Goal: Download file/media

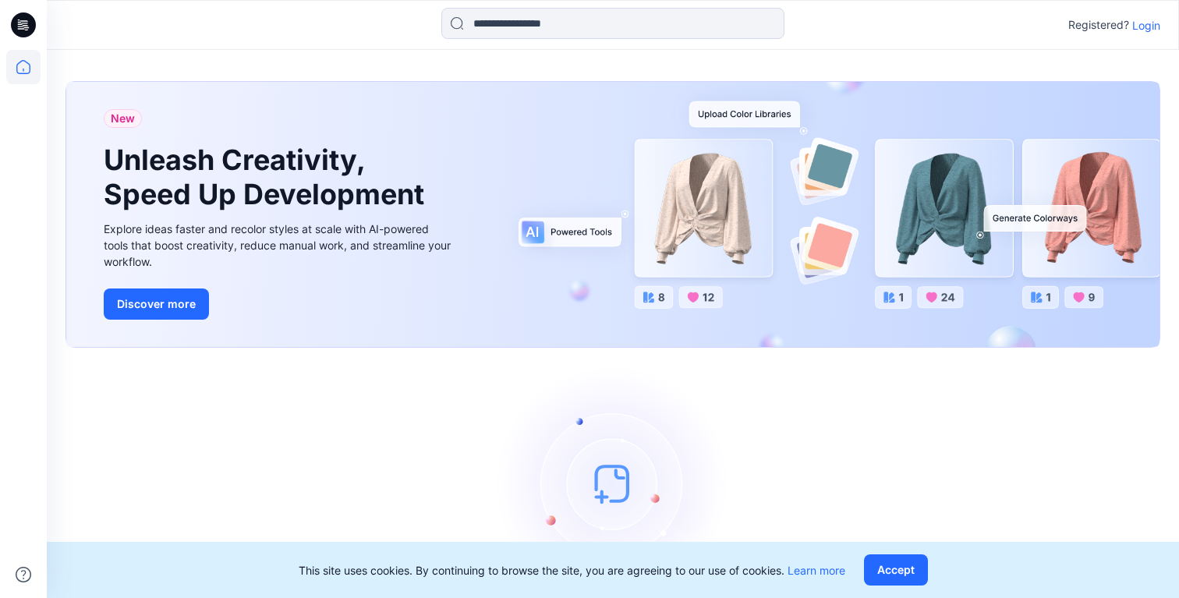
click at [1143, 29] on p "Login" at bounding box center [1146, 25] width 28 height 16
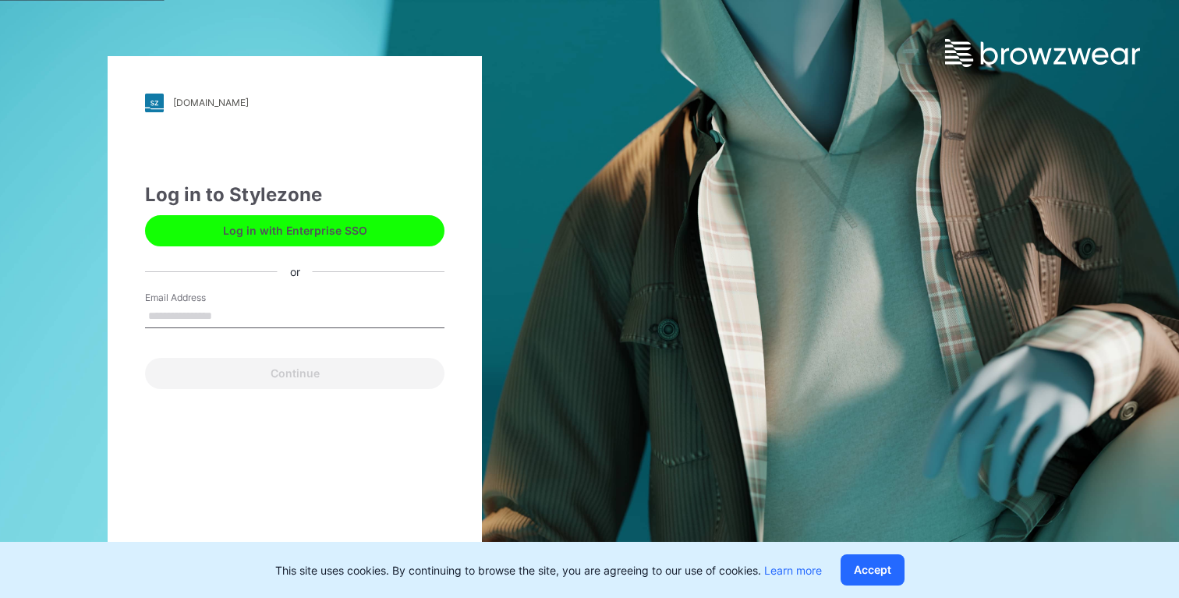
click at [391, 235] on button "Log in with Enterprise SSO" at bounding box center [294, 230] width 299 height 31
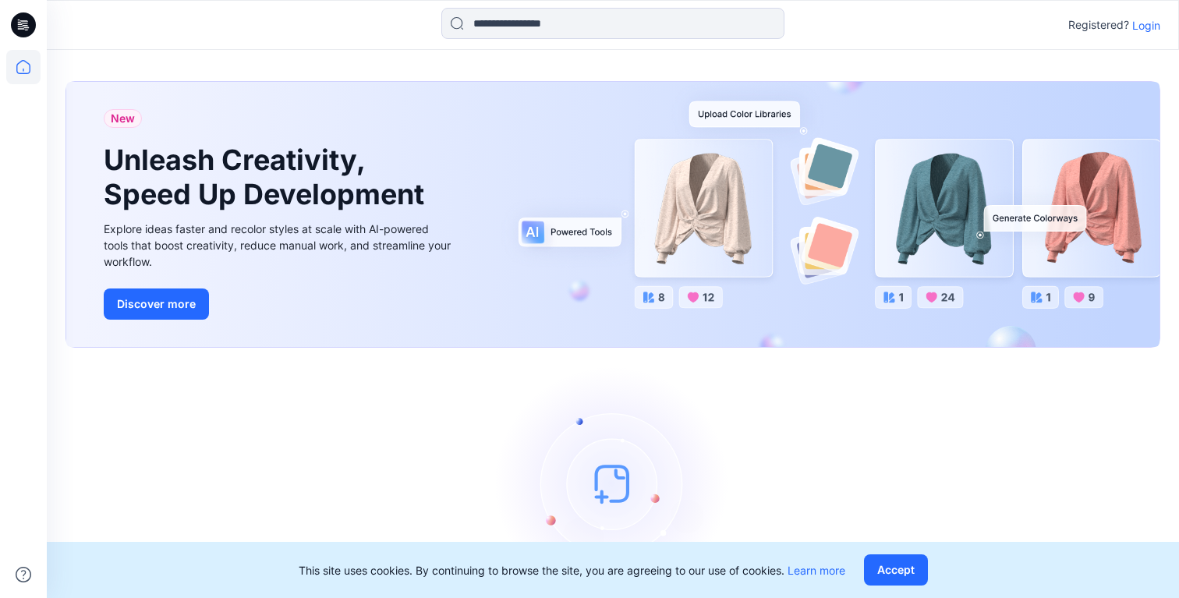
click at [1143, 24] on p "Login" at bounding box center [1146, 25] width 28 height 16
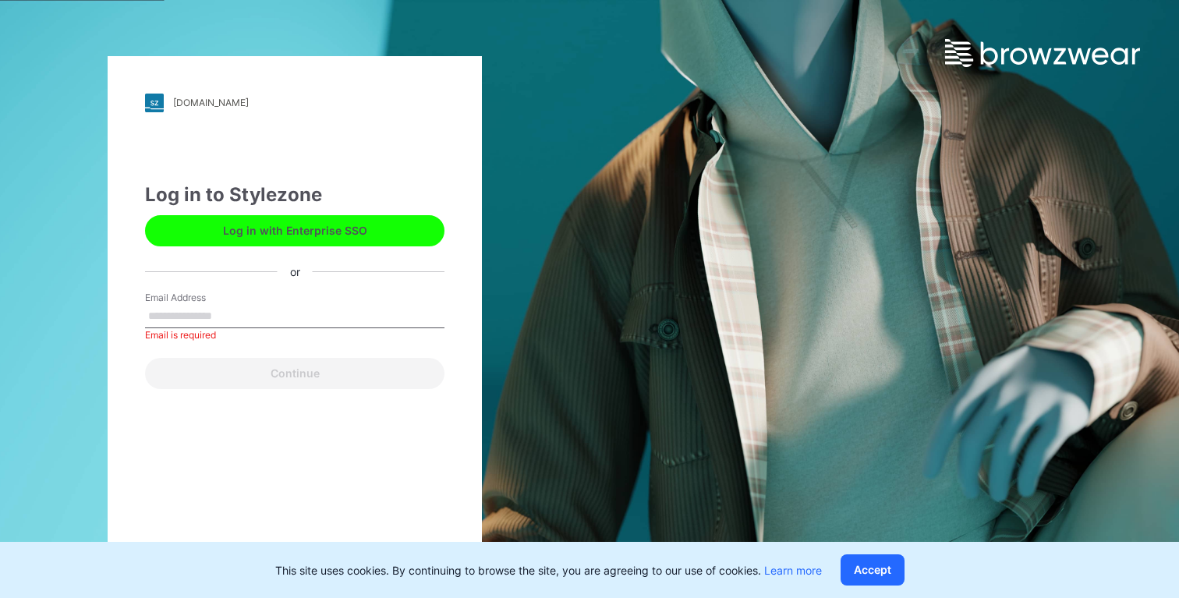
click at [273, 313] on input "Email Address" at bounding box center [294, 316] width 299 height 23
type input "**********"
click at [327, 356] on div "Continue" at bounding box center [294, 370] width 299 height 37
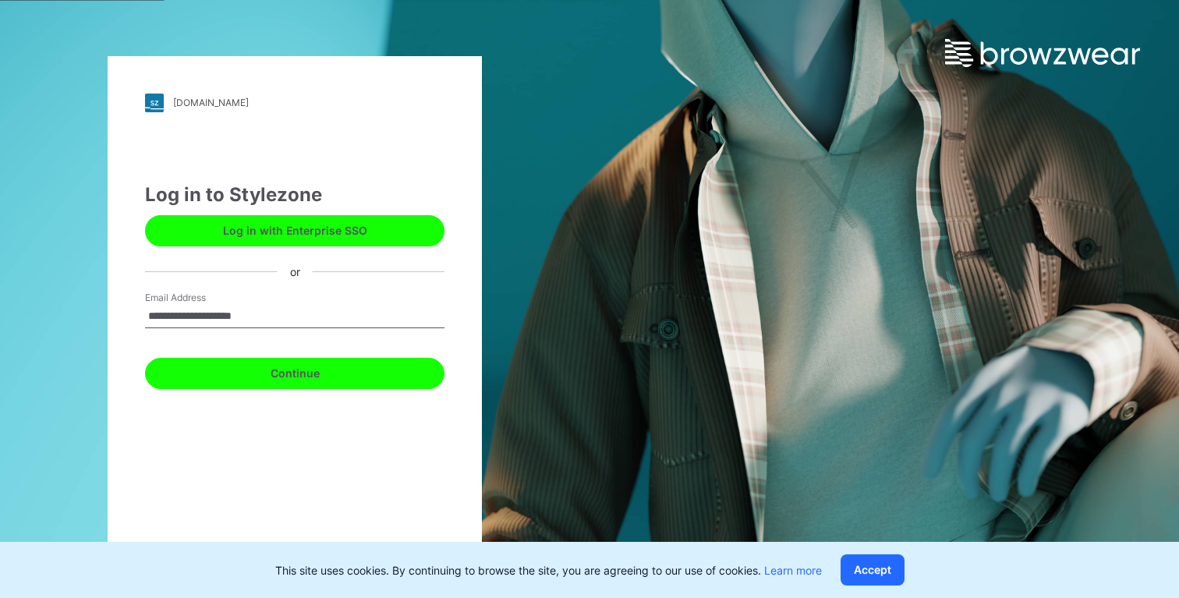
click at [326, 368] on button "Continue" at bounding box center [294, 373] width 299 height 31
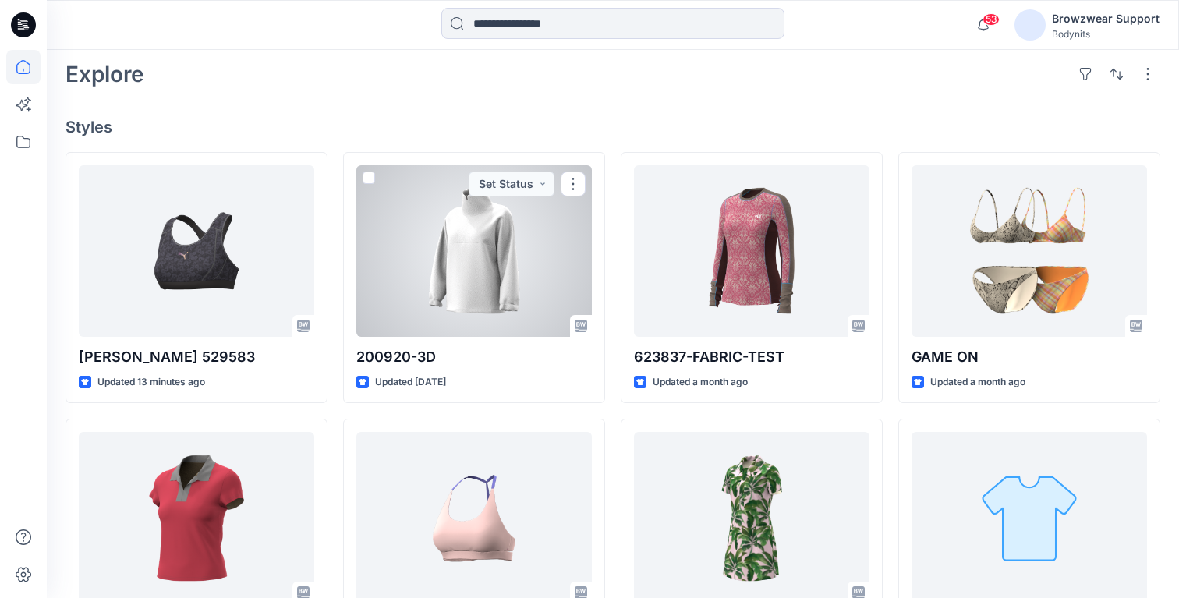
scroll to position [374, 0]
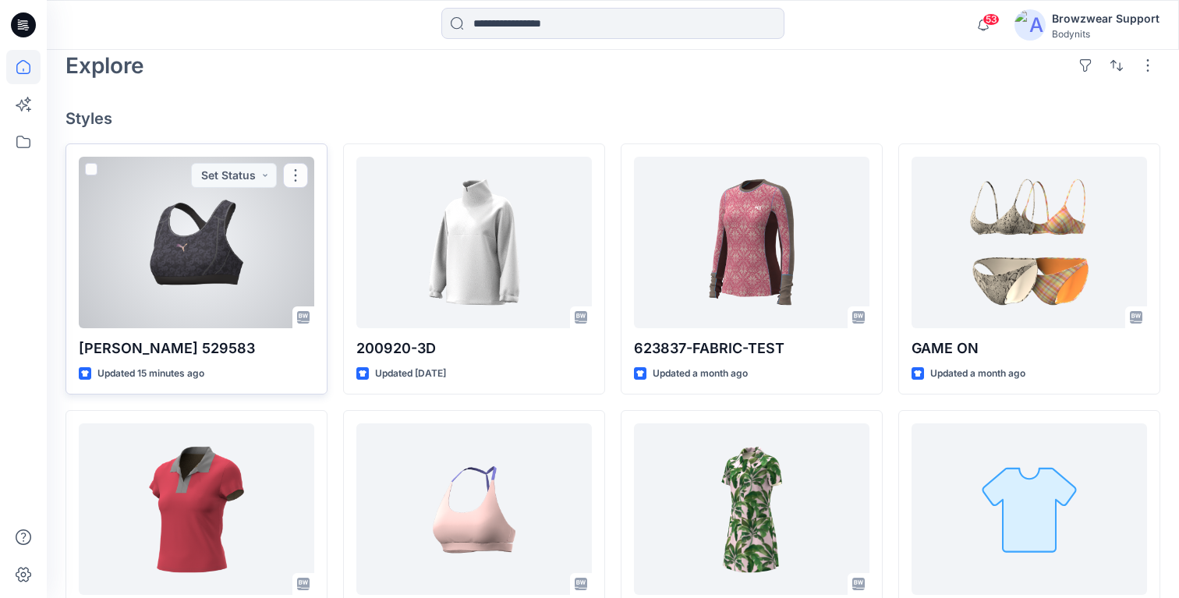
click at [274, 246] on div at bounding box center [196, 243] width 235 height 172
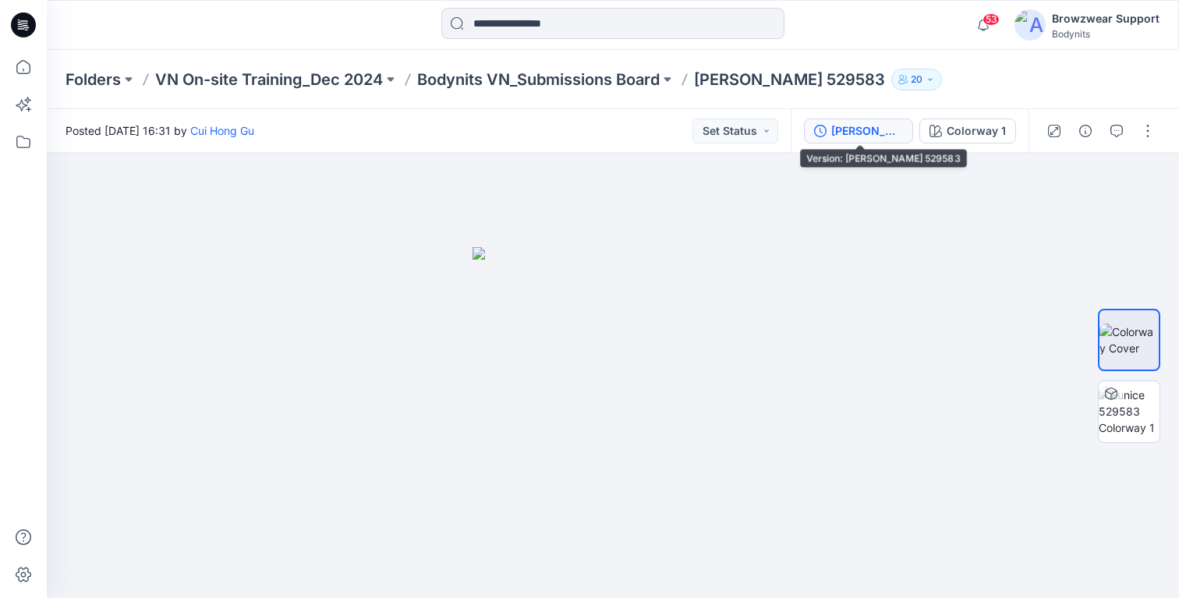
click at [873, 131] on div "Eunice 529583" at bounding box center [867, 130] width 72 height 17
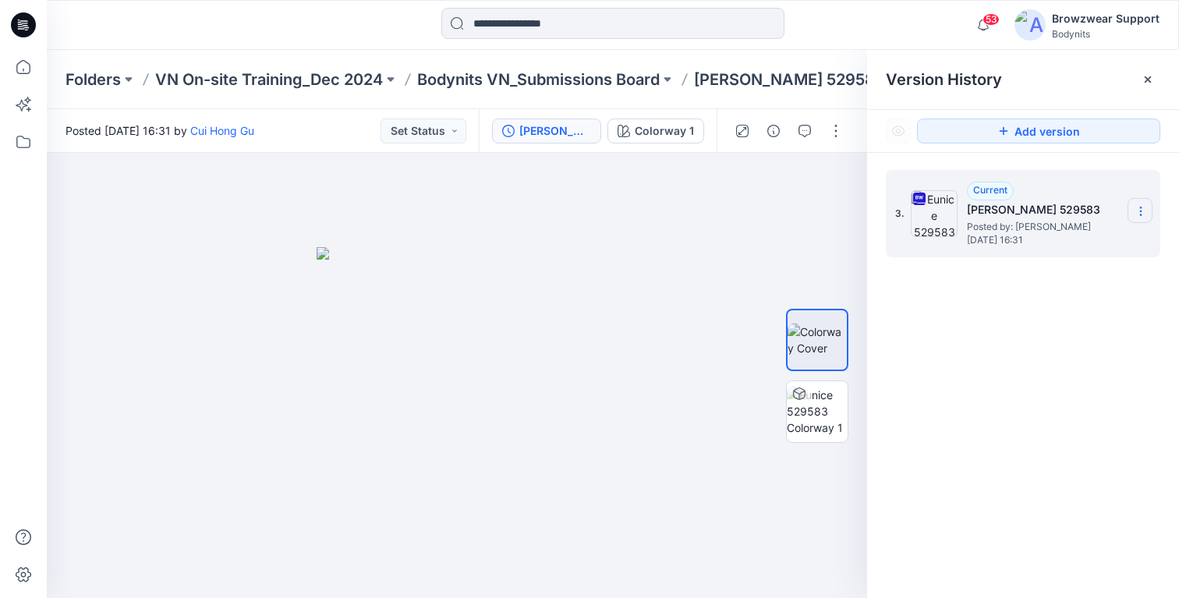
click at [1137, 207] on icon at bounding box center [1141, 211] width 12 height 12
click at [1110, 243] on span "Download Source BW File" at bounding box center [1062, 241] width 130 height 19
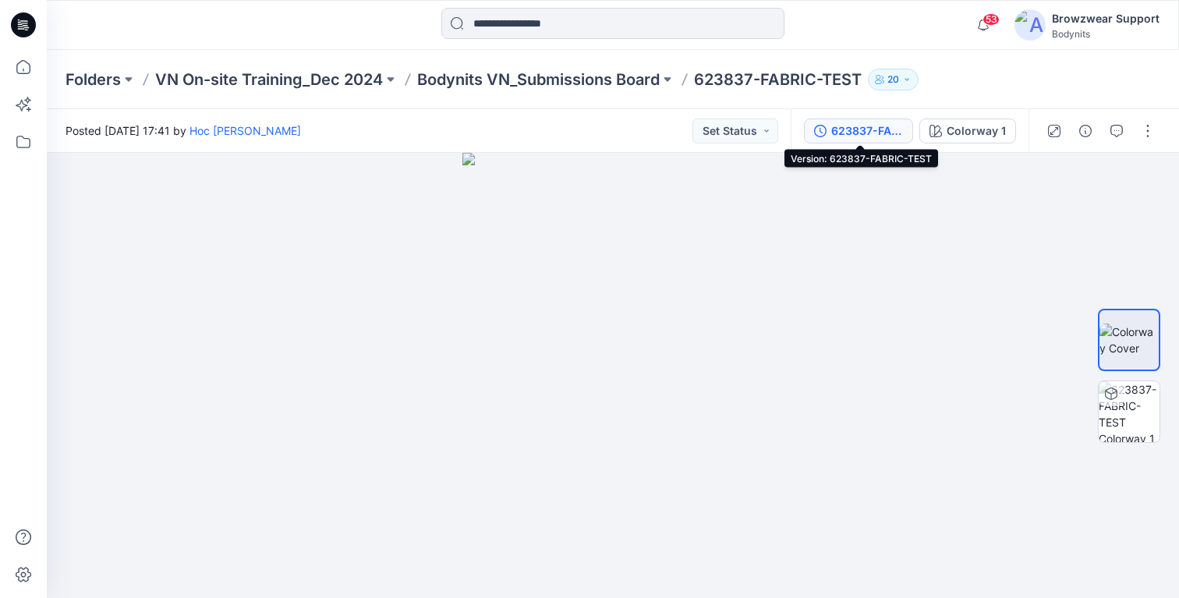
click at [869, 140] on button "623837-FABRIC-TEST" at bounding box center [858, 131] width 109 height 25
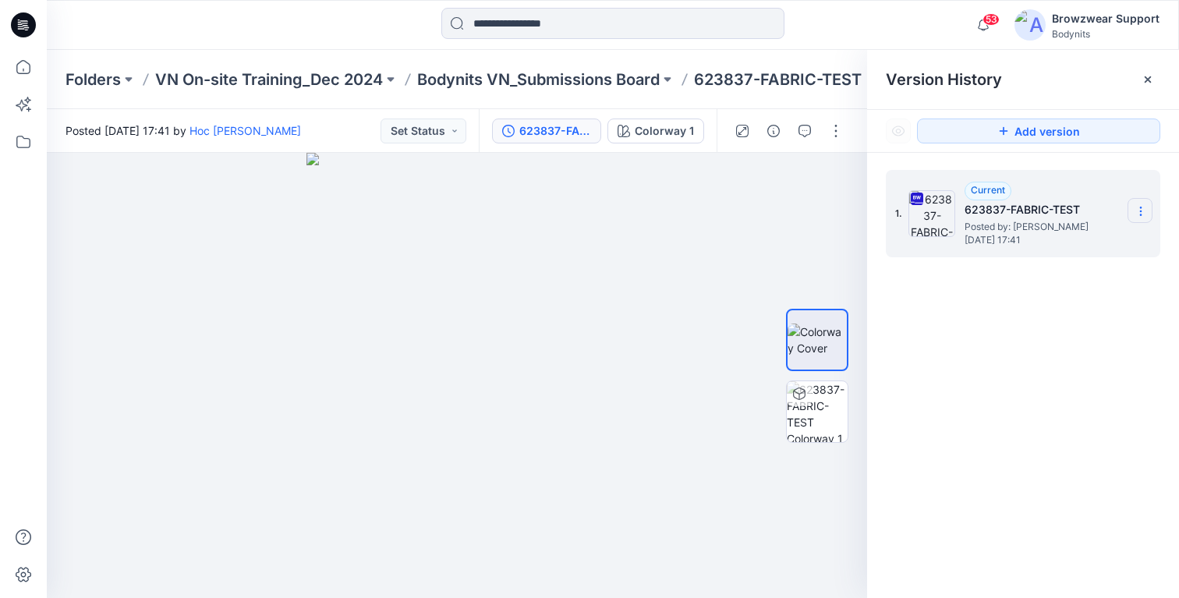
click at [1138, 213] on icon at bounding box center [1141, 211] width 12 height 12
click at [1082, 247] on span "Download Source BW File" at bounding box center [1062, 241] width 130 height 19
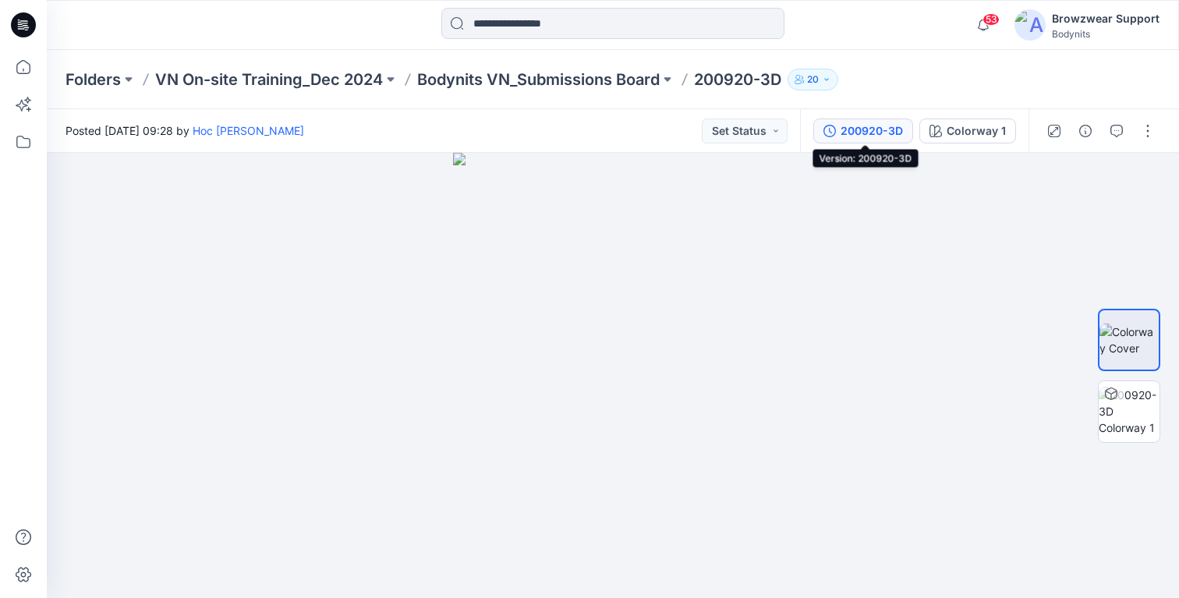
click at [883, 128] on div "200920-3D" at bounding box center [872, 130] width 62 height 17
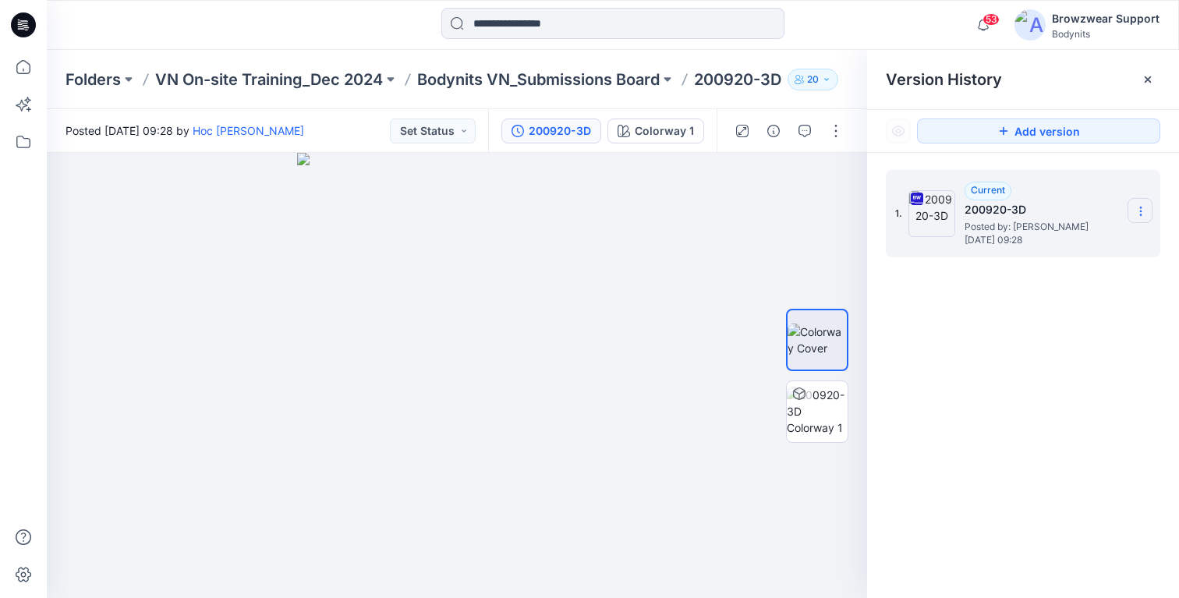
click at [1142, 205] on icon at bounding box center [1141, 211] width 12 height 12
click at [1094, 246] on span "Download Source BW File" at bounding box center [1062, 241] width 130 height 19
